Goal: Task Accomplishment & Management: Use online tool/utility

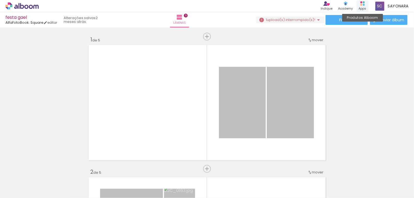
click at [361, 4] on rect at bounding box center [362, 5] width 2 height 2
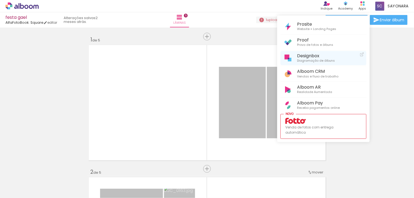
click at [302, 54] on span "Designbox" at bounding box center [316, 55] width 38 height 5
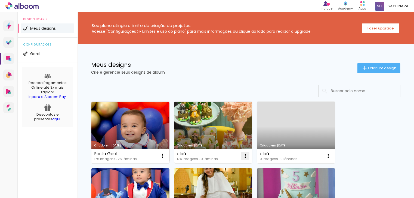
click at [246, 155] on iron-icon at bounding box center [245, 155] width 7 height 7
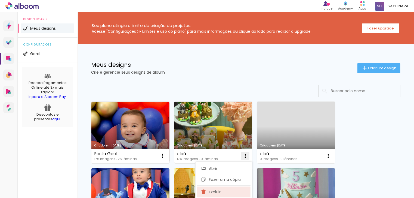
click at [214, 192] on span "Excluir" at bounding box center [215, 192] width 12 height 4
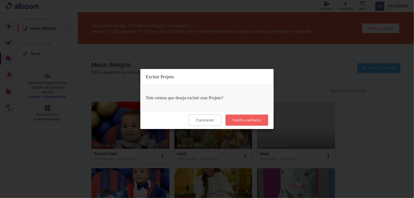
click at [0, 0] on slot "Tenho certeza" at bounding box center [0, 0] width 0 height 0
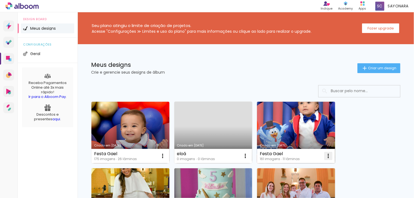
click at [328, 153] on iron-icon at bounding box center [328, 155] width 7 height 7
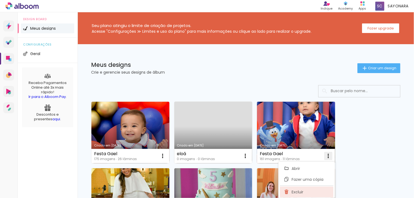
click at [294, 191] on span "Excluir" at bounding box center [298, 192] width 12 height 4
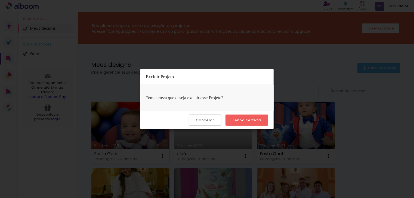
click at [0, 0] on slot "Tenho certeza" at bounding box center [0, 0] width 0 height 0
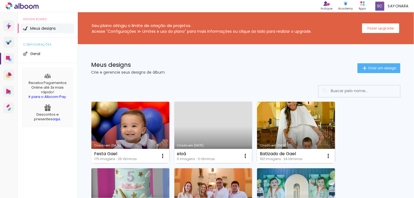
click at [216, 132] on link "Criado em [DATE]" at bounding box center [213, 133] width 78 height 62
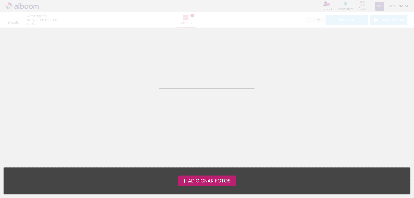
click at [210, 179] on span "Adicionar Fotos" at bounding box center [209, 180] width 43 height 5
click at [0, 0] on input "file" at bounding box center [0, 0] width 0 height 0
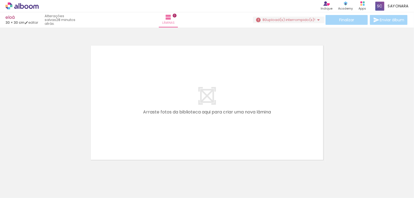
click at [306, 20] on span "upload(s) interrompido(s)!" at bounding box center [291, 19] width 48 height 5
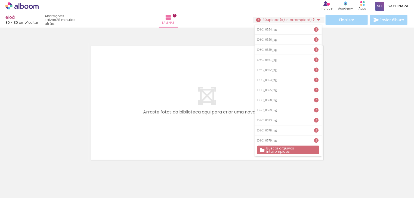
click at [0, 0] on slot "Buscar arquivos interrompidos" at bounding box center [0, 0] width 0 height 0
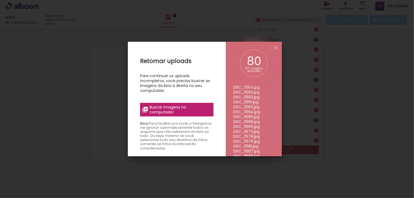
click at [182, 112] on span "Buscar imagens no computador" at bounding box center [180, 110] width 61 height 10
click at [0, 0] on input "file" at bounding box center [0, 0] width 0 height 0
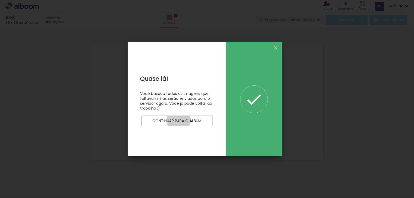
click at [0, 0] on slot "Continuar para o álbum" at bounding box center [0, 0] width 0 height 0
